Goal: Information Seeking & Learning: Learn about a topic

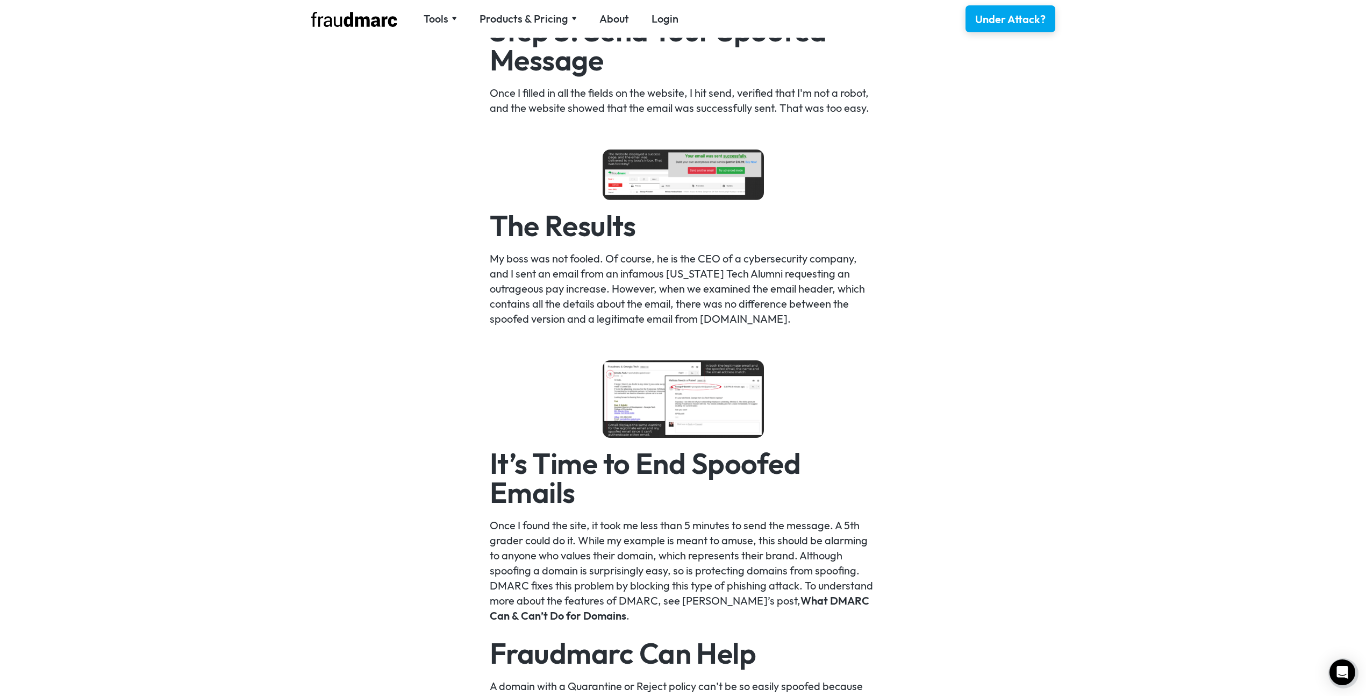
scroll to position [1776, 0]
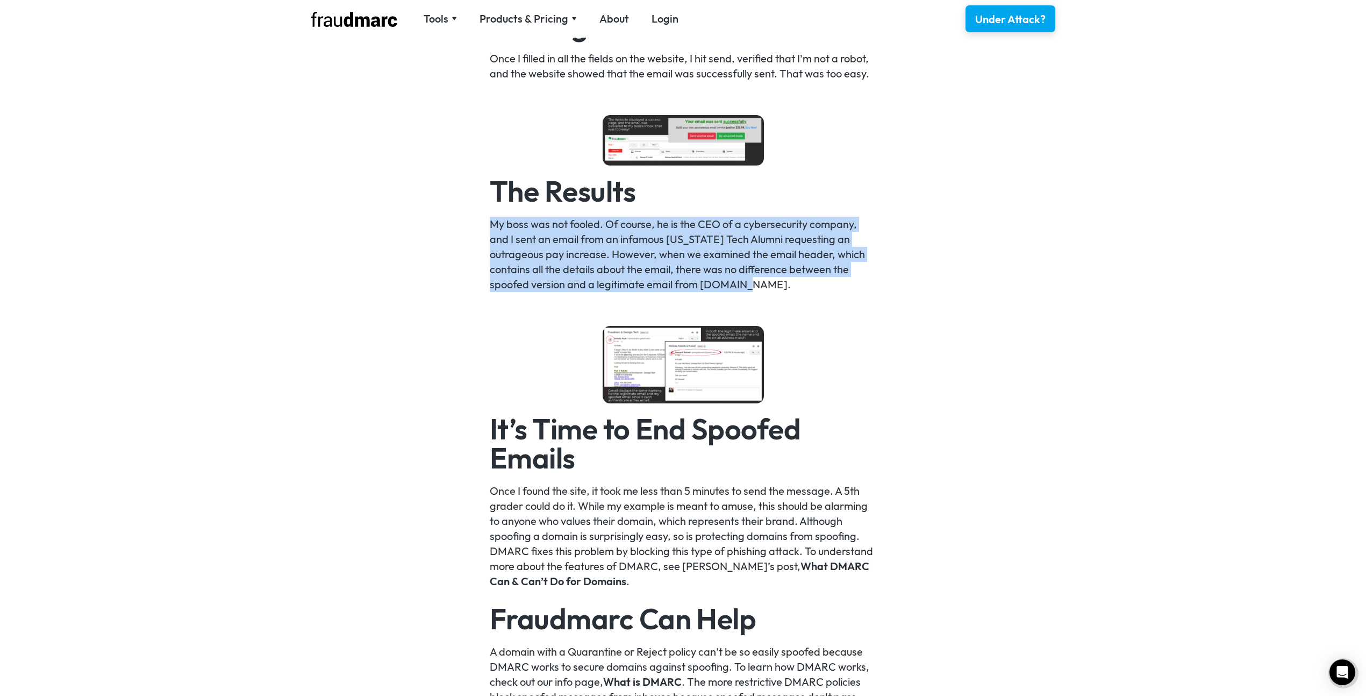
drag, startPoint x: 494, startPoint y: 218, endPoint x: 770, endPoint y: 284, distance: 283.7
click at [770, 284] on div "Sending an email from an email account that you don’t control is called email s…" at bounding box center [683, 34] width 1366 height 2192
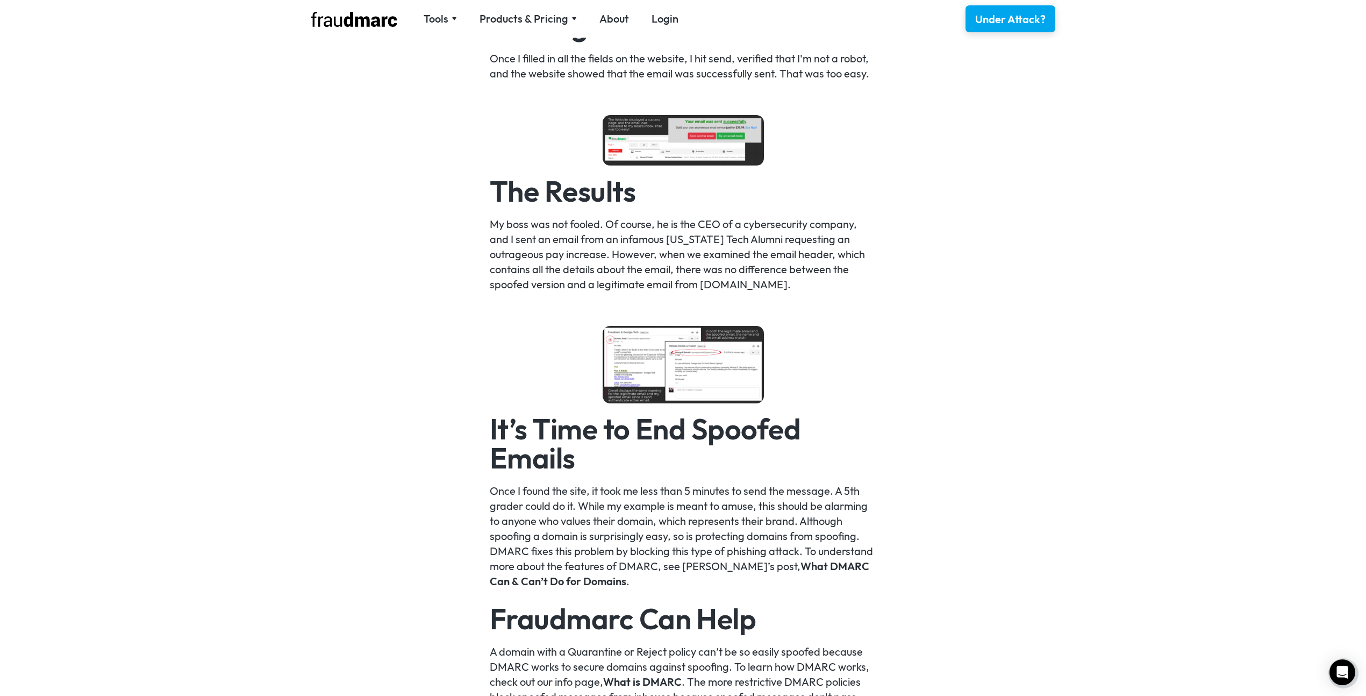
click at [770, 284] on p "My boss was not fooled. Of course, he is the CEO of a cybersecurity company, an…" at bounding box center [683, 254] width 387 height 75
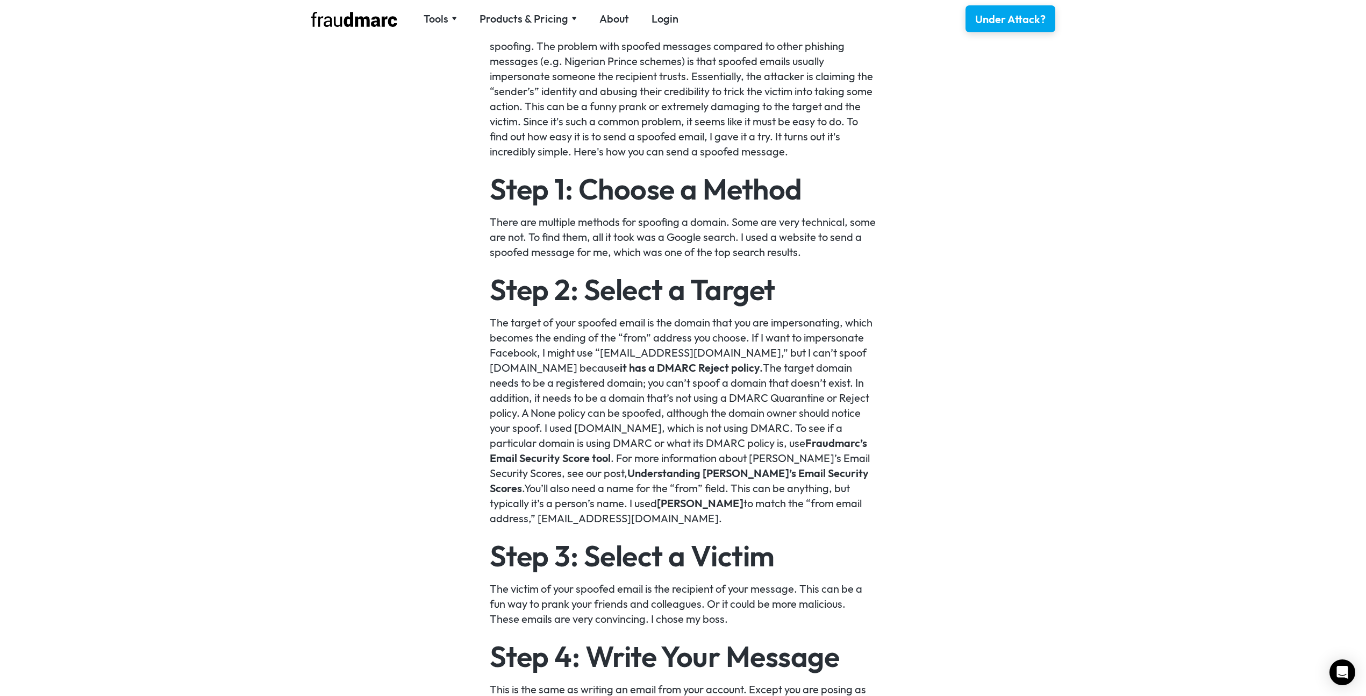
scroll to position [731, 0]
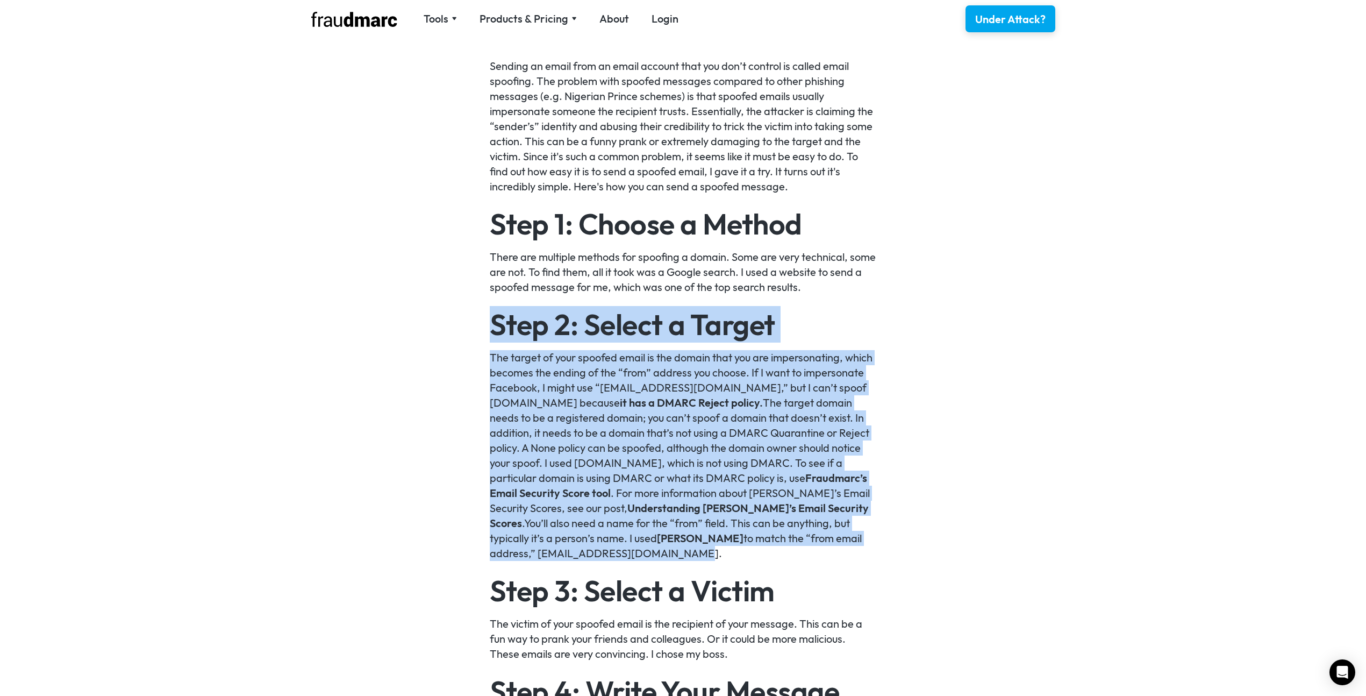
drag, startPoint x: 483, startPoint y: 322, endPoint x: 663, endPoint y: 550, distance: 290.3
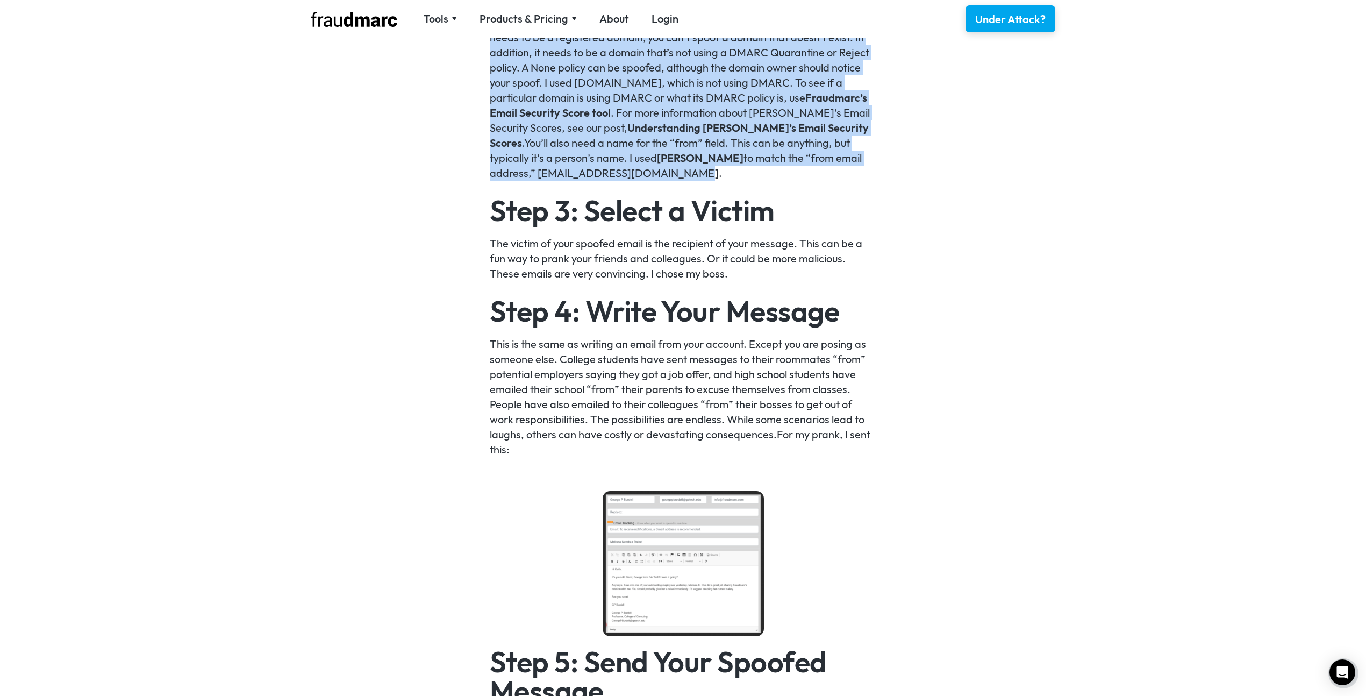
scroll to position [1192, 0]
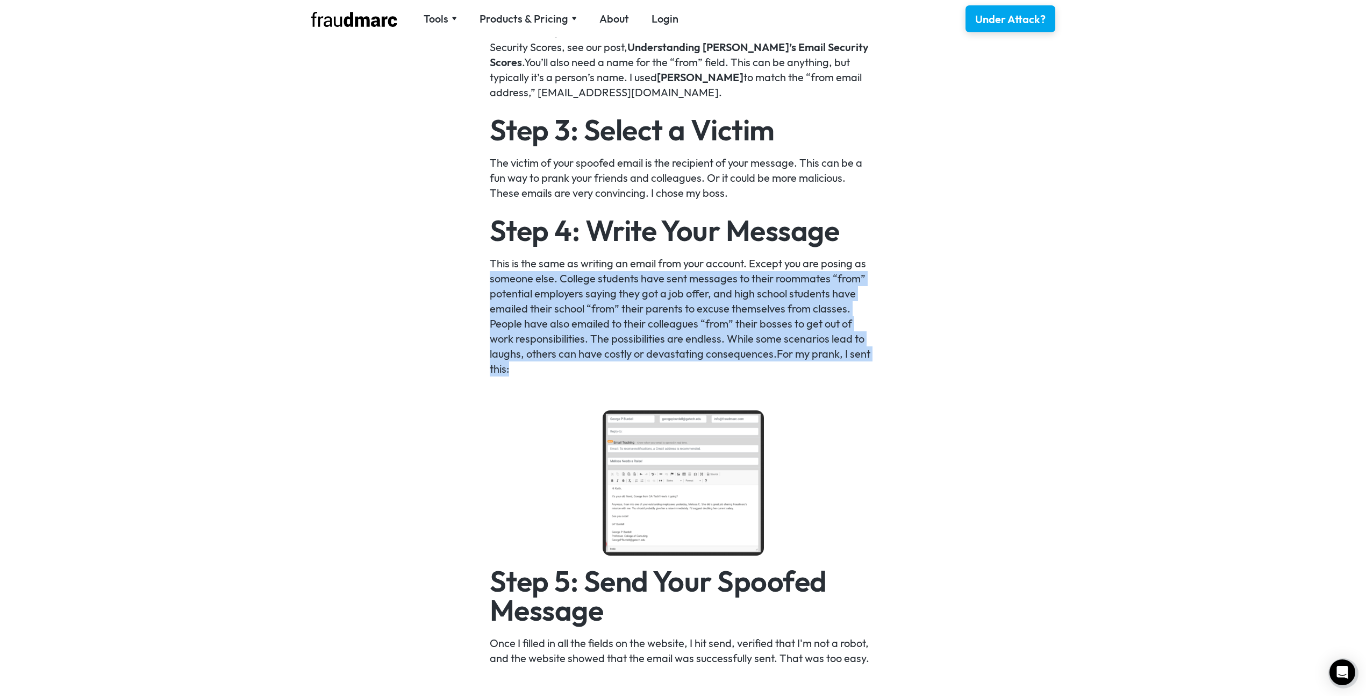
drag, startPoint x: 474, startPoint y: 274, endPoint x: 525, endPoint y: 372, distance: 111.1
click at [525, 372] on div "Sending an email from an email account that you don’t control is called email s…" at bounding box center [683, 618] width 1366 height 2192
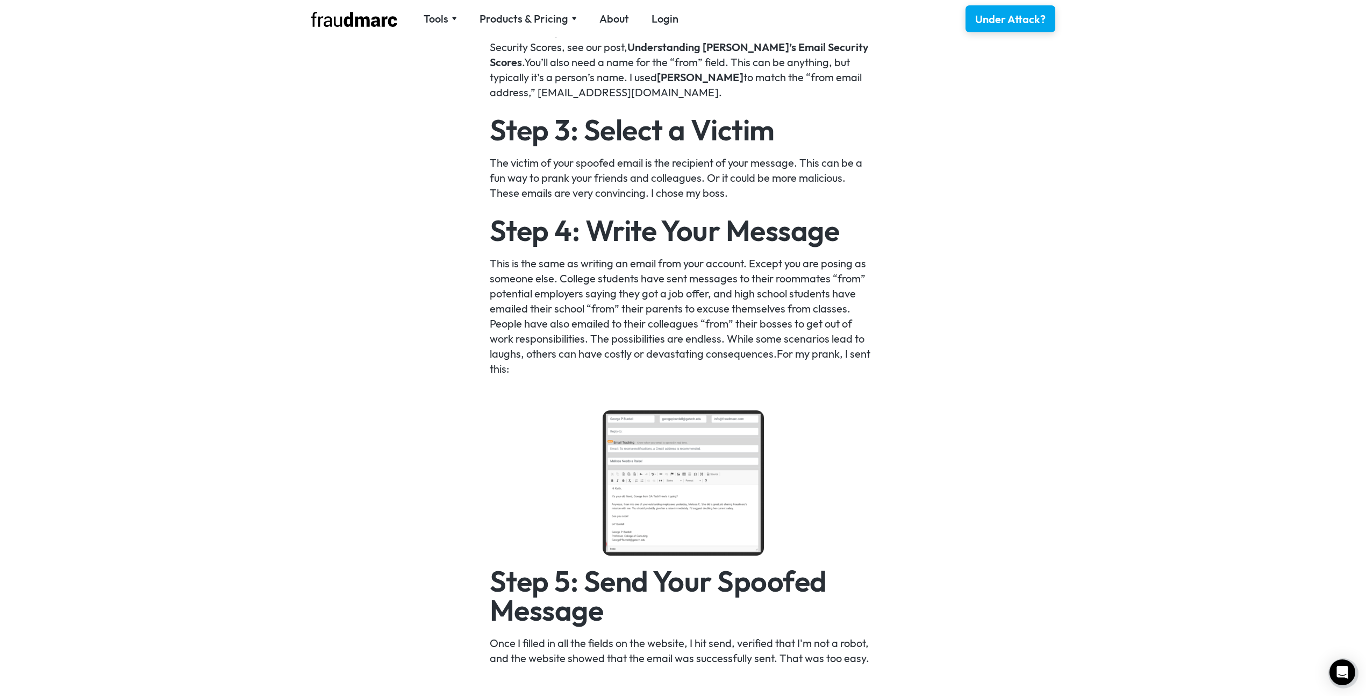
click at [526, 371] on p "This is the same as writing an email from your account. Except you are posing a…" at bounding box center [683, 316] width 387 height 120
click at [650, 437] on img at bounding box center [683, 482] width 161 height 145
click at [577, 434] on div "Sending an email from an email account that you don’t control is called email s…" at bounding box center [683, 619] width 387 height 2042
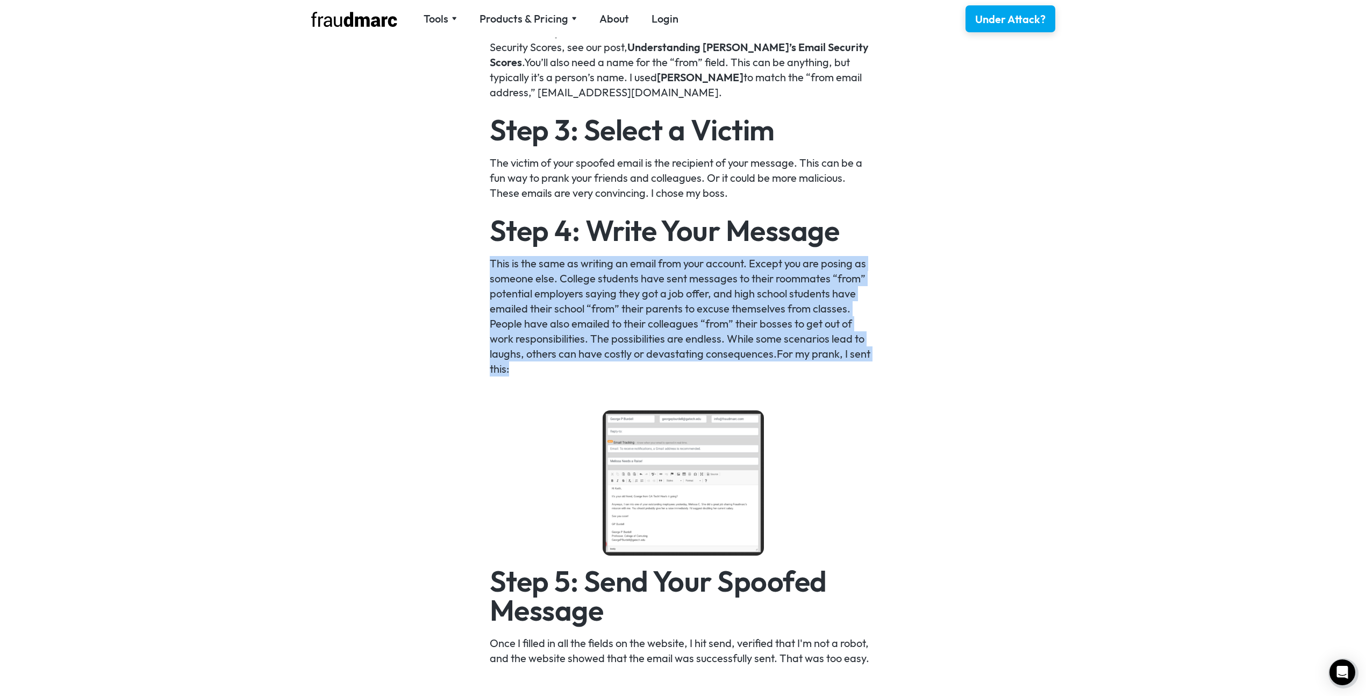
drag, startPoint x: 542, startPoint y: 379, endPoint x: 477, endPoint y: 262, distance: 133.4
click at [477, 262] on div "Sending an email from an email account that you don’t control is called email s…" at bounding box center [683, 618] width 1366 height 2192
drag, startPoint x: 477, startPoint y: 262, endPoint x: 517, endPoint y: 372, distance: 116.9
click at [517, 372] on div "Sending an email from an email account that you don’t control is called email s…" at bounding box center [683, 618] width 1366 height 2192
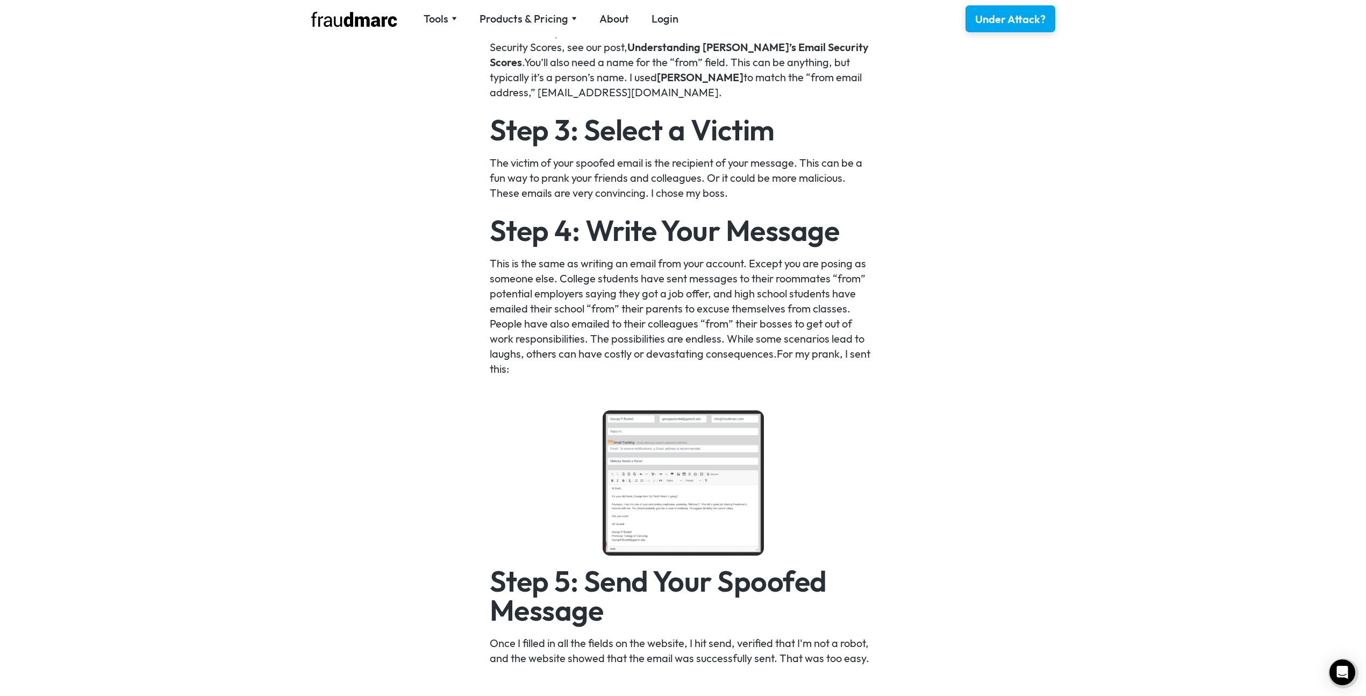
drag, startPoint x: 517, startPoint y: 372, endPoint x: 517, endPoint y: 364, distance: 8.1
click at [517, 372] on p "This is the same as writing an email from your account. Except you are posing a…" at bounding box center [683, 316] width 387 height 120
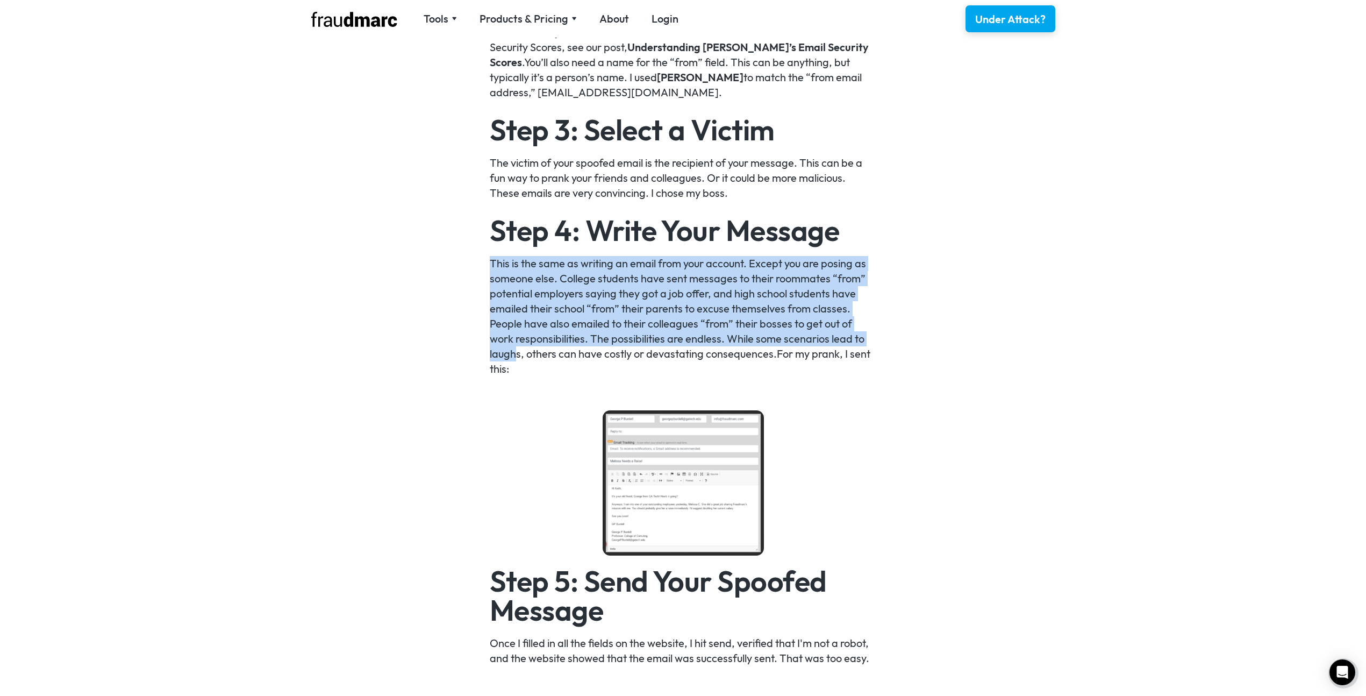
drag, startPoint x: 517, startPoint y: 360, endPoint x: 464, endPoint y: 269, distance: 104.9
click at [464, 269] on div "Sending an email from an email account that you don’t control is called email s…" at bounding box center [683, 618] width 1366 height 2192
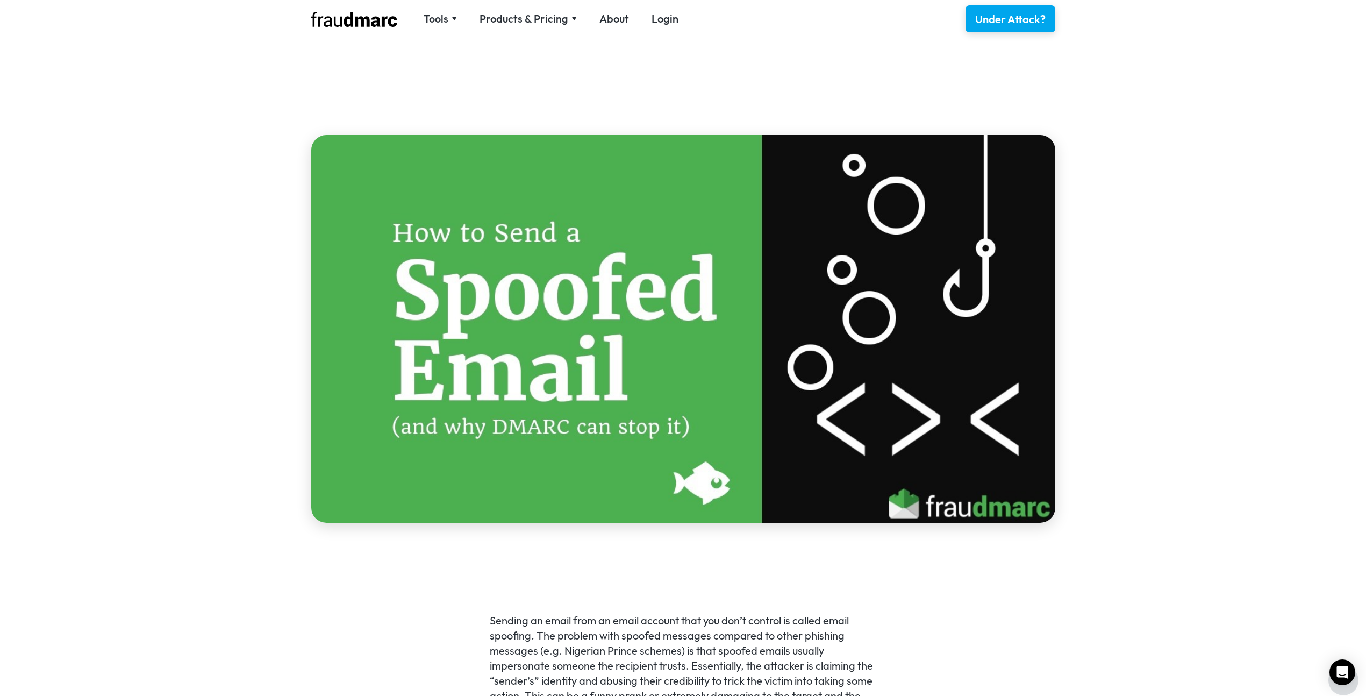
scroll to position [0, 0]
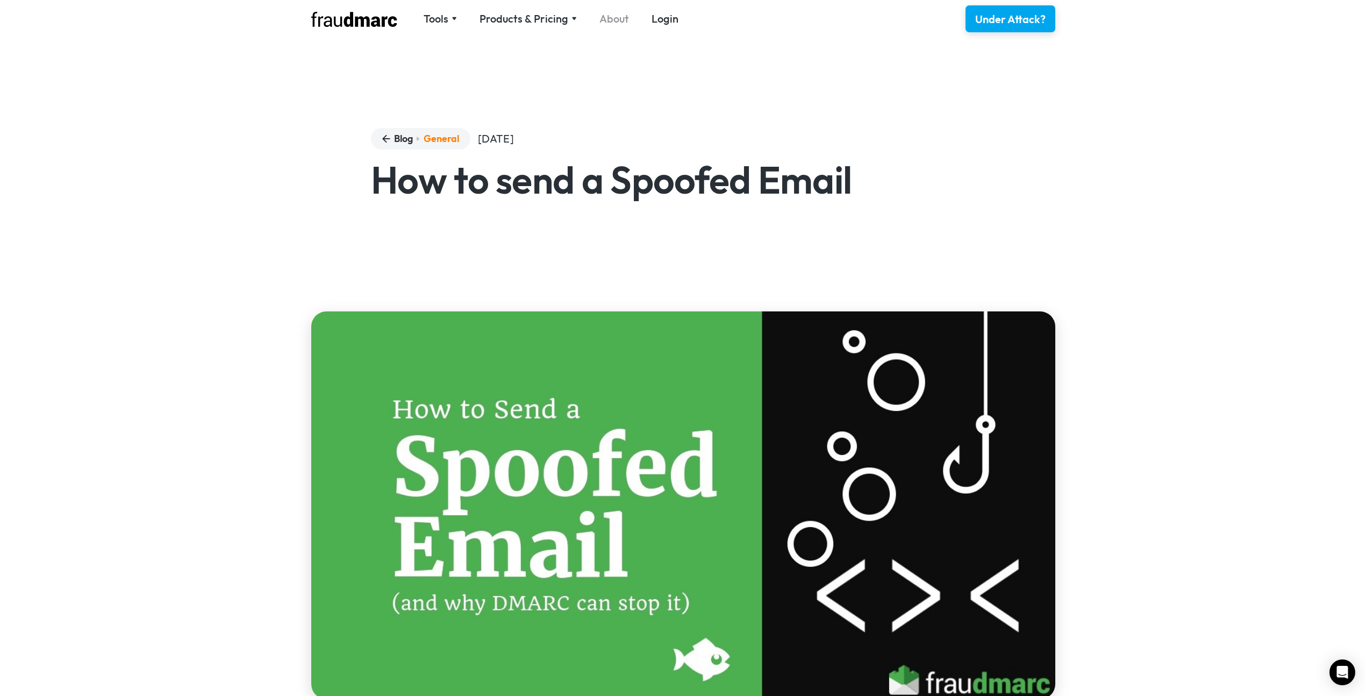
click at [600, 17] on link "About" at bounding box center [615, 18] width 30 height 15
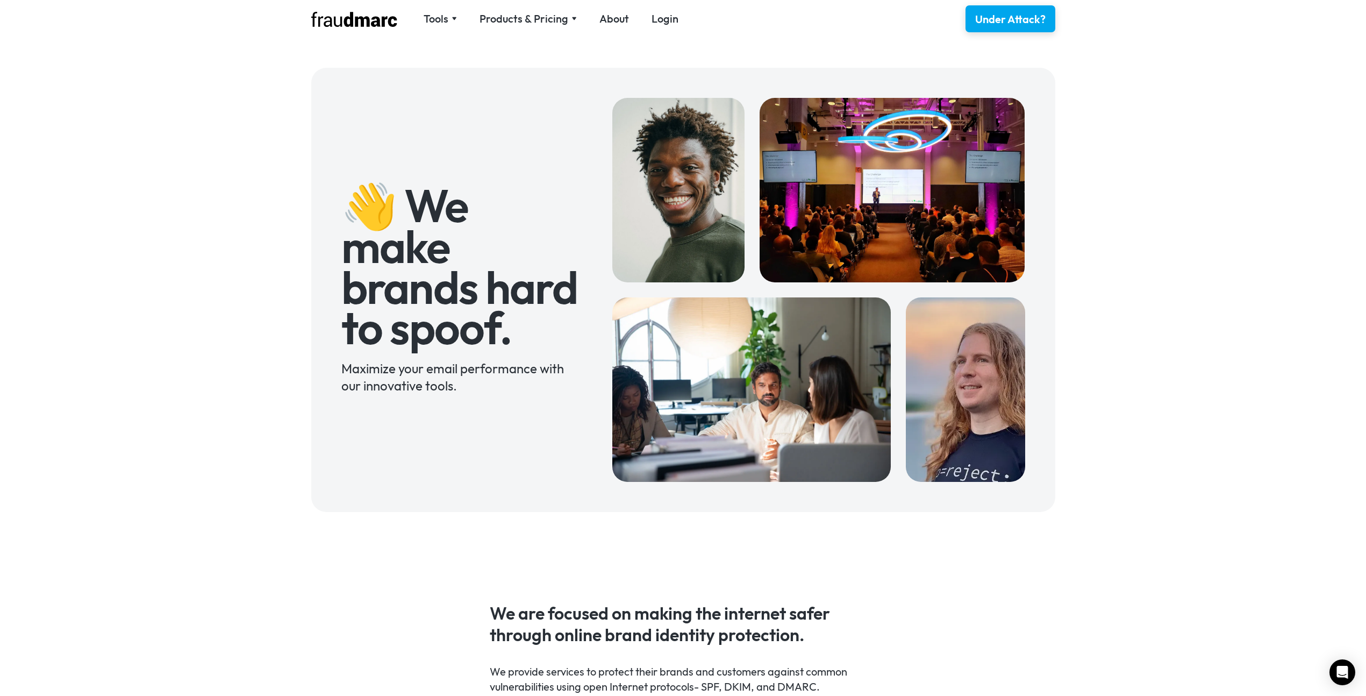
click at [460, 19] on nav "Tools SPF Record Check Inspect any domain's SPF record and learn how to fix it …" at bounding box center [550, 18] width 277 height 15
click at [440, 13] on div "Tools" at bounding box center [436, 18] width 25 height 15
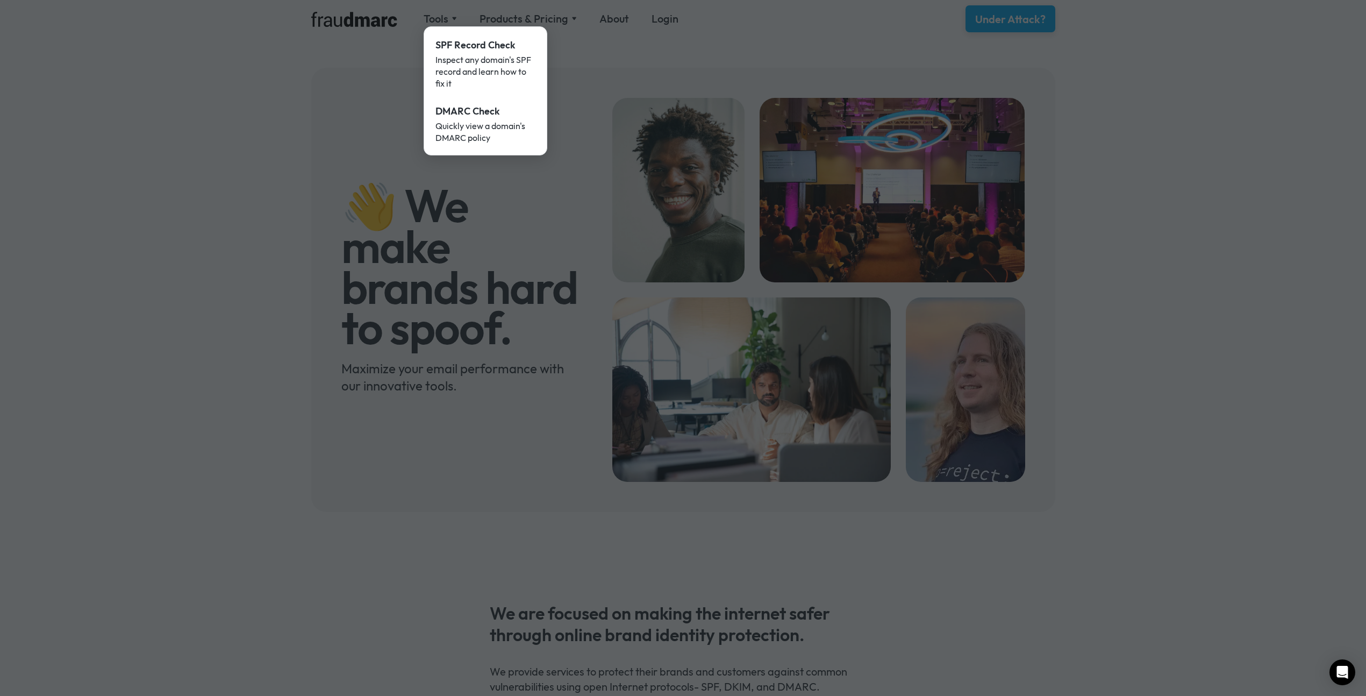
click at [193, 98] on div at bounding box center [683, 348] width 1366 height 696
